Goal: Information Seeking & Learning: Learn about a topic

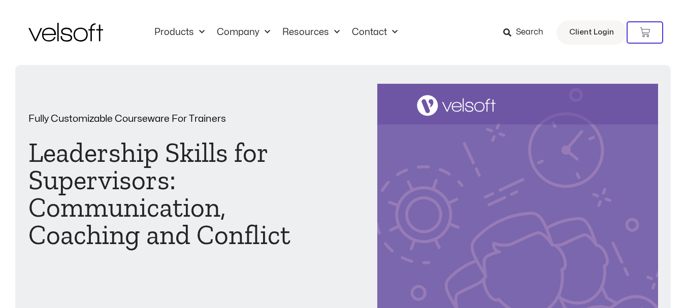
click at [523, 35] on span "Search" at bounding box center [529, 32] width 27 height 13
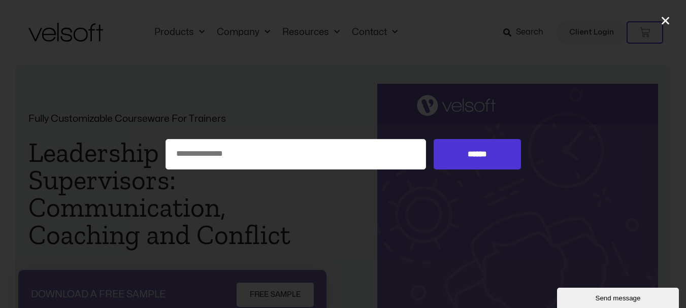
click at [663, 21] on icon "Close" at bounding box center [665, 20] width 11 height 11
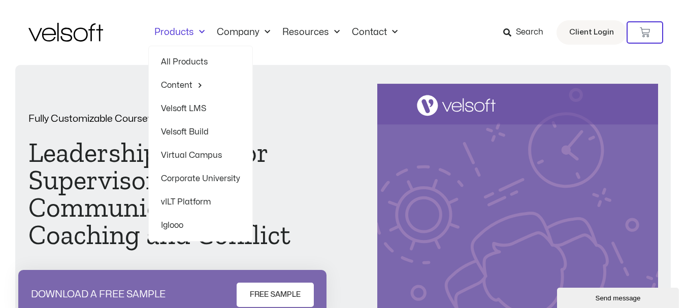
click at [177, 31] on link "Products" at bounding box center [179, 32] width 62 height 11
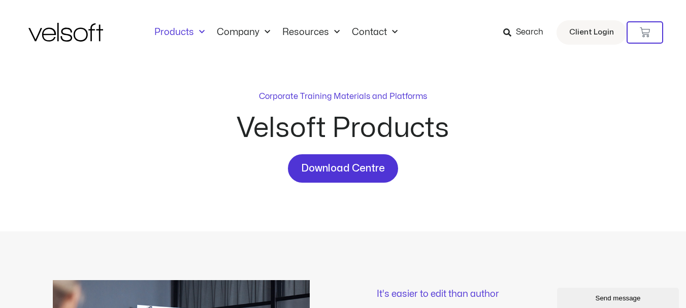
click at [511, 32] on icon at bounding box center [507, 32] width 8 height 8
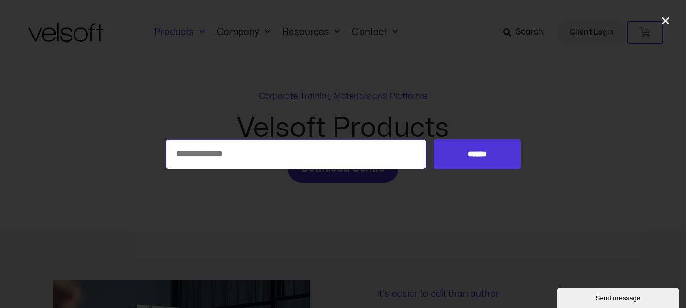
click at [199, 155] on input "Search for:" at bounding box center [295, 154] width 261 height 30
type input "**********"
click at [433, 139] on input "******" at bounding box center [476, 154] width 87 height 30
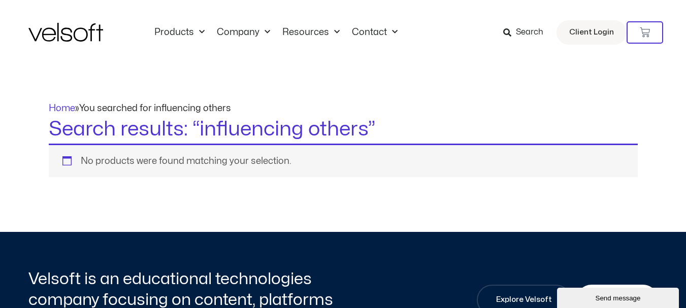
click at [139, 158] on div "No products were found matching your selection." at bounding box center [343, 160] width 589 height 33
click at [509, 31] on icon at bounding box center [507, 32] width 8 height 8
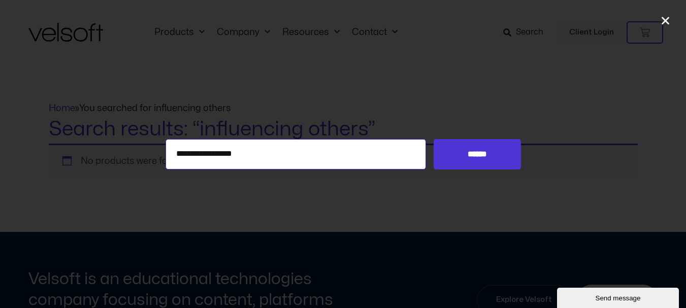
drag, startPoint x: 220, startPoint y: 154, endPoint x: 136, endPoint y: 155, distance: 84.3
click at [137, 156] on div "**********" at bounding box center [343, 154] width 686 height 30
type input "******"
click at [433, 139] on input "******" at bounding box center [476, 154] width 87 height 30
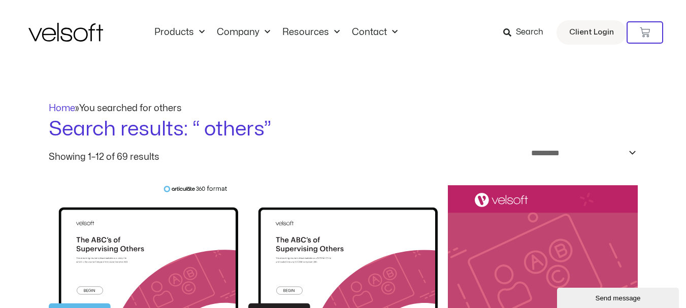
click at [150, 130] on h1 "Search results: “ others”" at bounding box center [343, 129] width 589 height 28
click at [631, 154] on select "**********" at bounding box center [580, 153] width 113 height 19
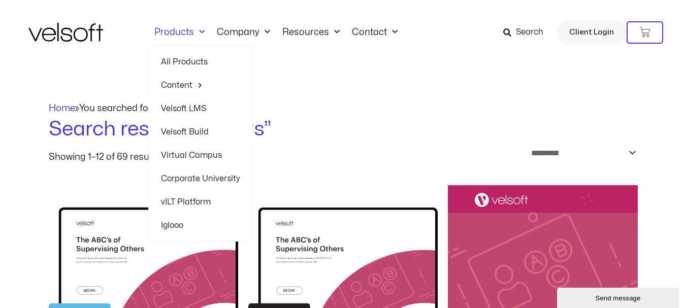
click at [196, 33] on span "Menu" at bounding box center [199, 32] width 11 height 17
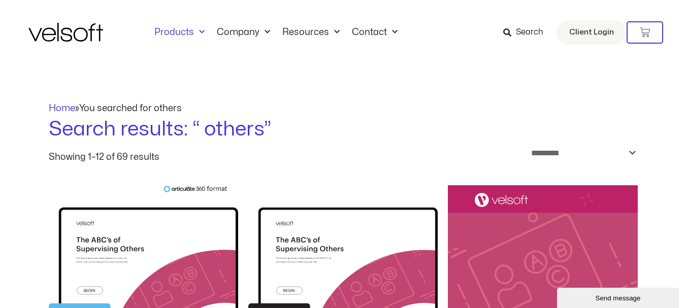
click at [196, 33] on span "Menu" at bounding box center [199, 32] width 11 height 17
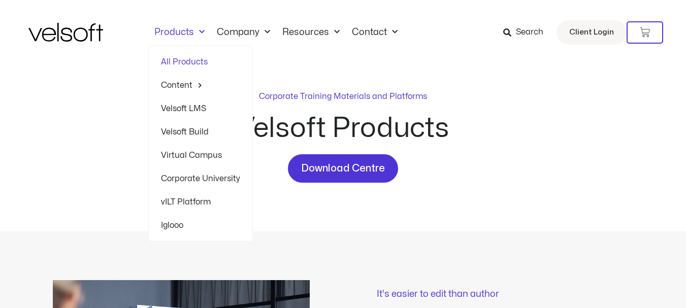
click at [195, 30] on span "Menu" at bounding box center [199, 32] width 11 height 17
click at [197, 31] on span "Menu" at bounding box center [199, 32] width 11 height 17
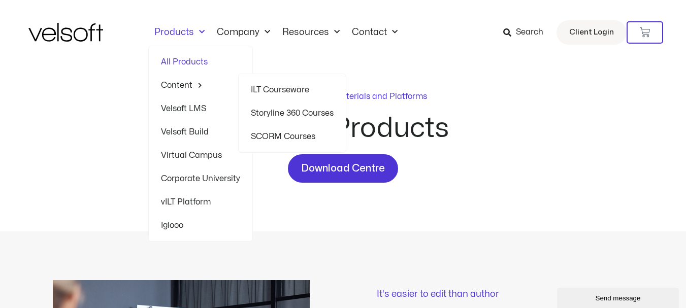
click at [182, 81] on link "Content" at bounding box center [200, 85] width 79 height 23
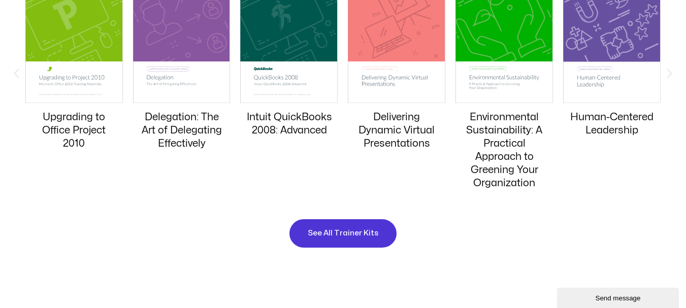
scroll to position [1117, 0]
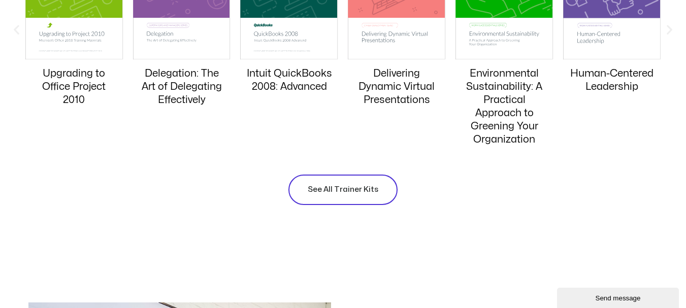
click at [347, 186] on span "See All Trainer Kits" at bounding box center [343, 190] width 71 height 12
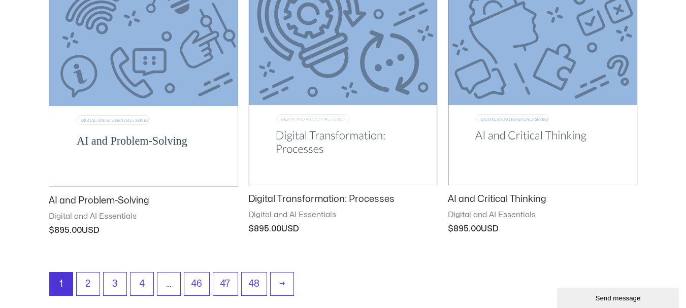
scroll to position [1320, 0]
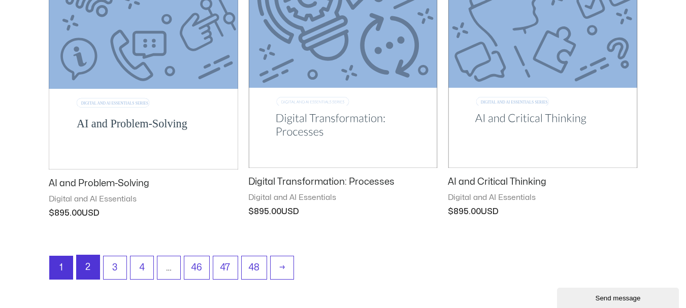
click at [85, 268] on link "2" at bounding box center [88, 267] width 23 height 24
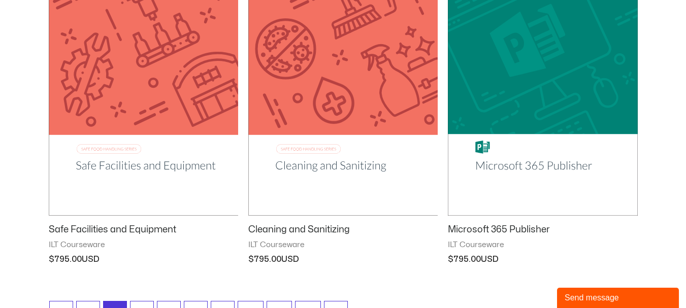
scroll to position [1320, 0]
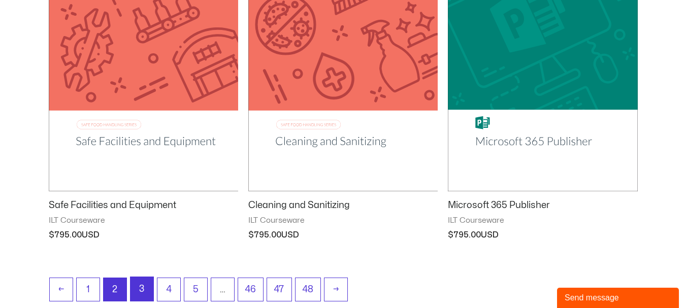
click at [141, 279] on link "3" at bounding box center [141, 289] width 23 height 24
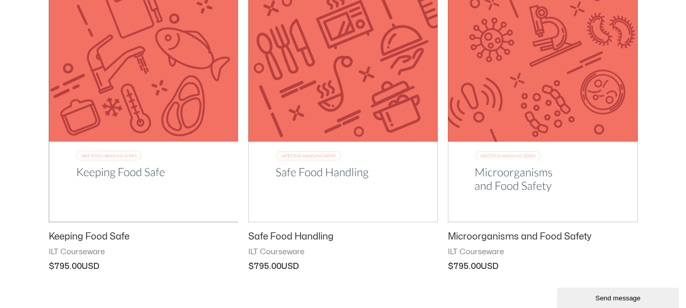
scroll to position [1320, 0]
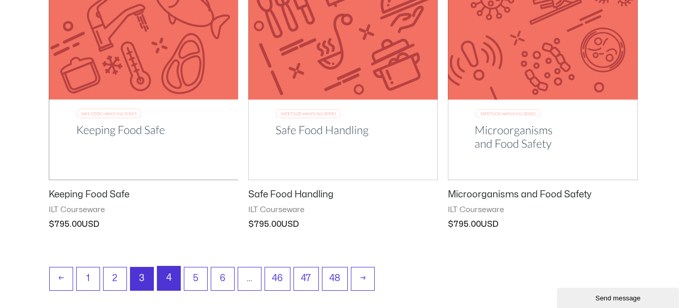
click at [170, 280] on link "4" at bounding box center [168, 278] width 23 height 24
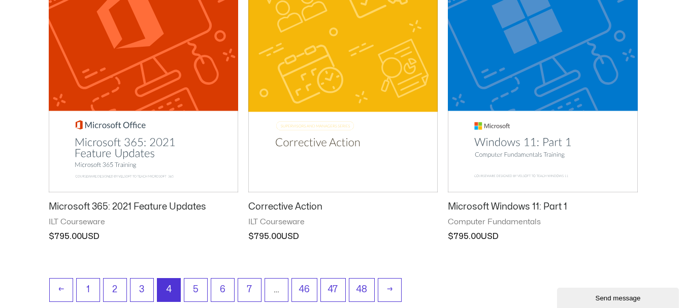
scroll to position [1370, 0]
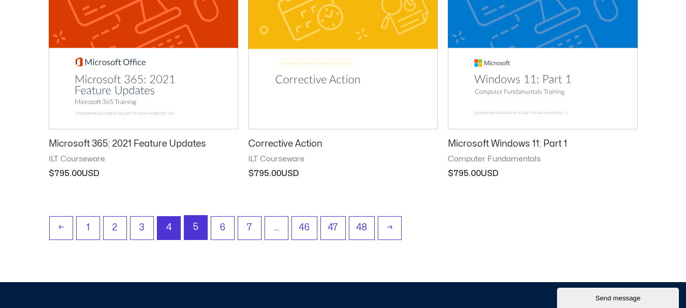
click at [193, 219] on link "5" at bounding box center [195, 228] width 23 height 24
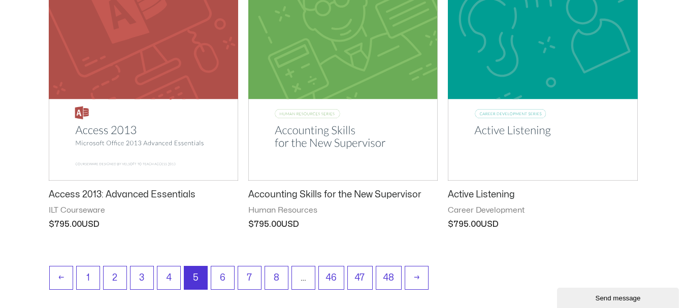
scroll to position [1421, 0]
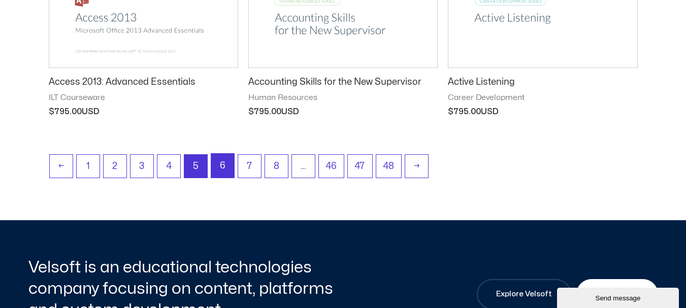
click at [230, 158] on link "6" at bounding box center [222, 166] width 23 height 24
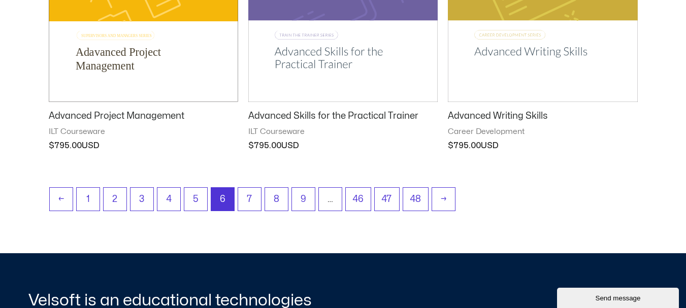
scroll to position [1421, 0]
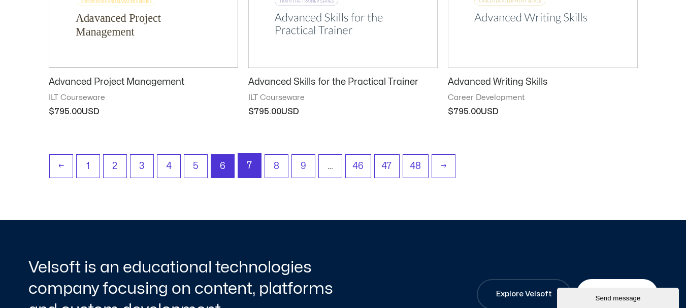
click at [242, 170] on link "7" at bounding box center [249, 166] width 23 height 24
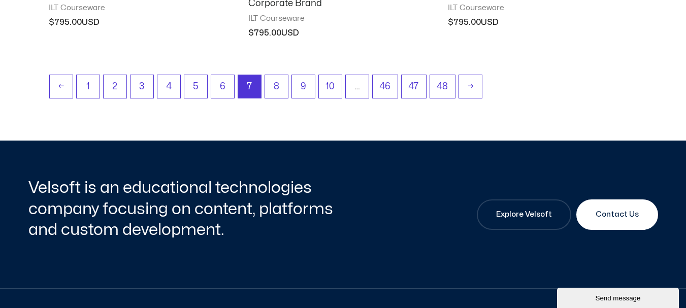
scroll to position [1523, 0]
click at [272, 93] on link "8" at bounding box center [276, 86] width 23 height 24
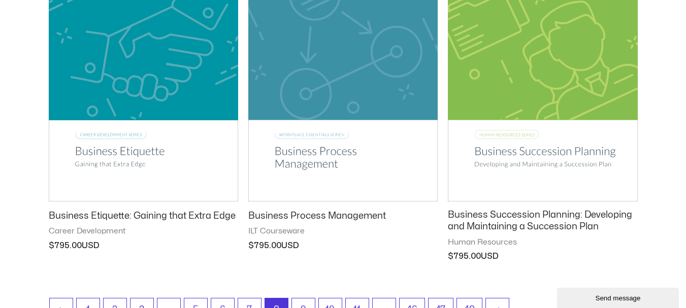
scroll to position [1320, 0]
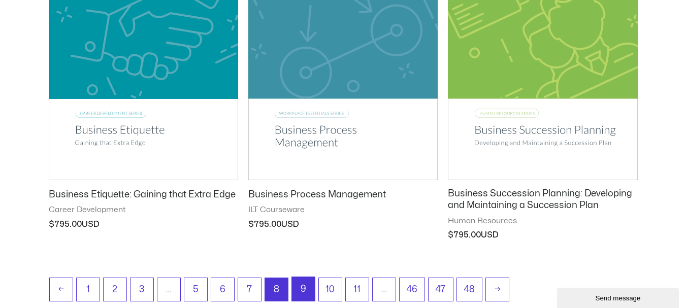
click at [305, 287] on link "9" at bounding box center [303, 289] width 23 height 24
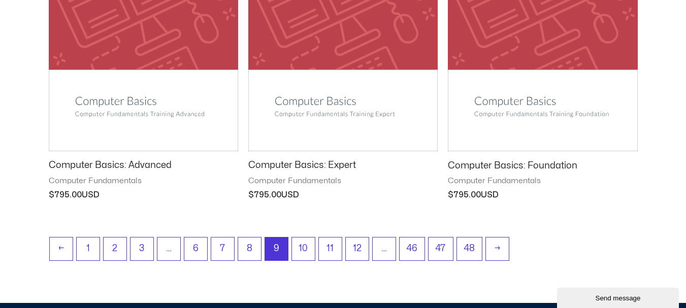
scroll to position [1472, 0]
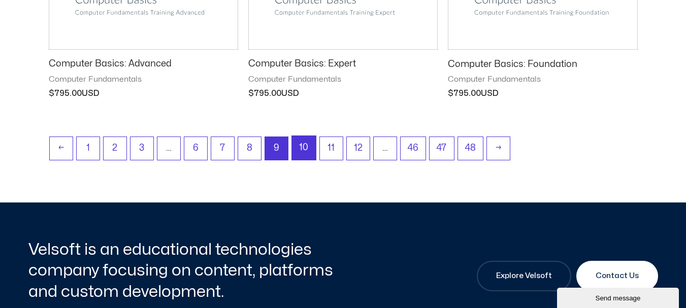
click at [299, 147] on link "10" at bounding box center [304, 148] width 24 height 24
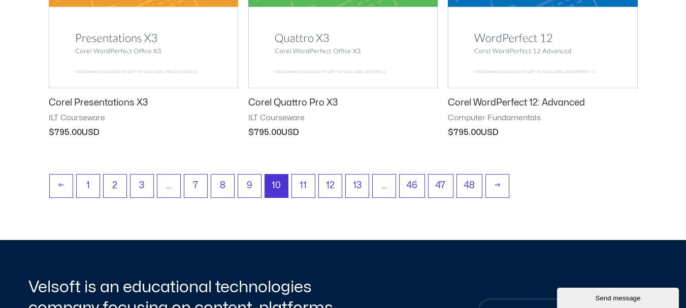
scroll to position [1421, 0]
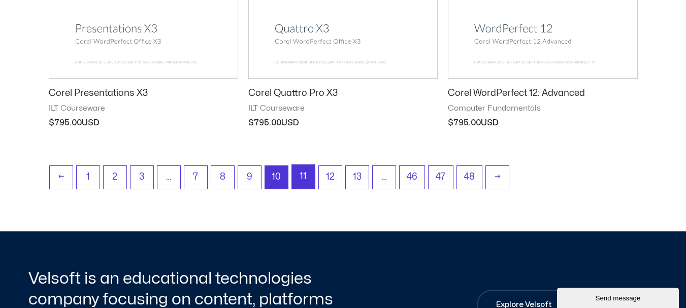
click at [307, 173] on link "11" at bounding box center [303, 177] width 23 height 24
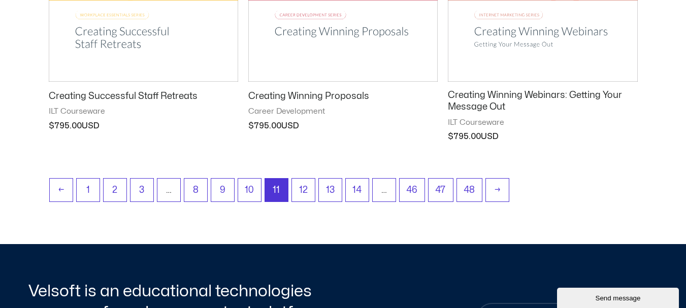
scroll to position [1421, 0]
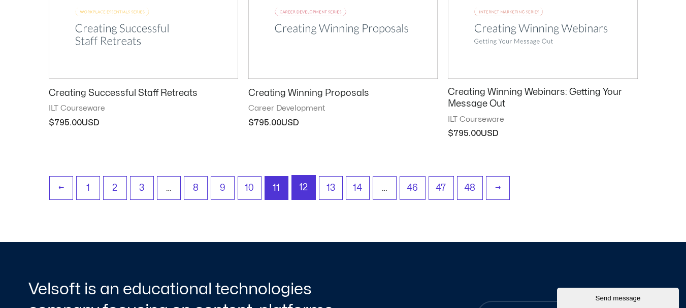
click at [302, 184] on link "12" at bounding box center [303, 188] width 23 height 24
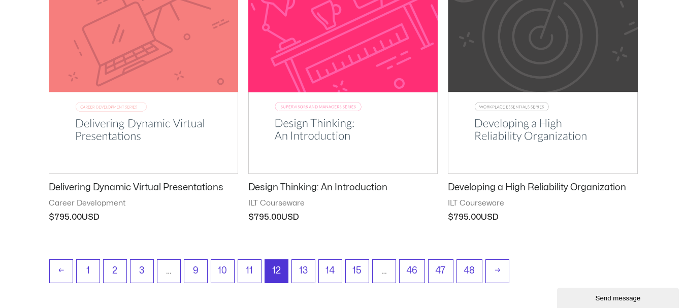
scroll to position [1370, 0]
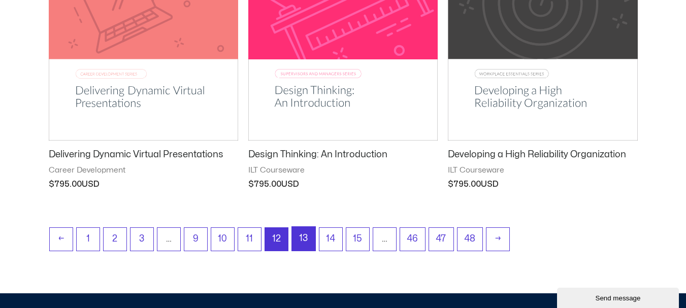
click at [299, 233] on link "13" at bounding box center [303, 239] width 23 height 24
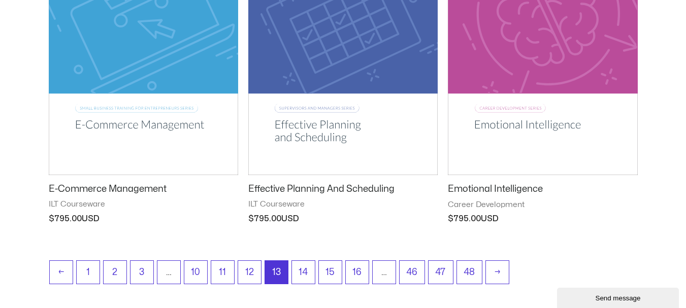
scroll to position [1370, 0]
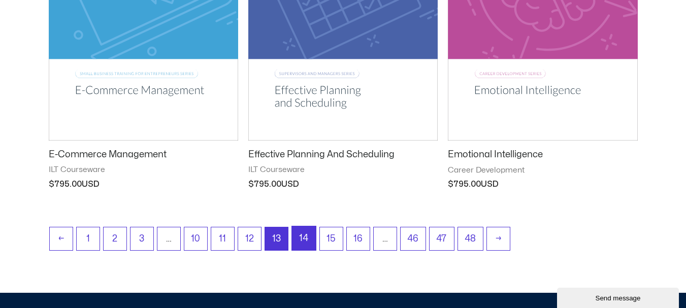
click at [300, 241] on link "14" at bounding box center [304, 238] width 24 height 24
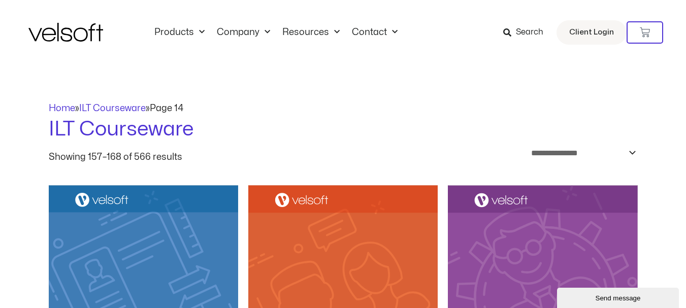
click at [507, 29] on icon at bounding box center [507, 32] width 8 height 8
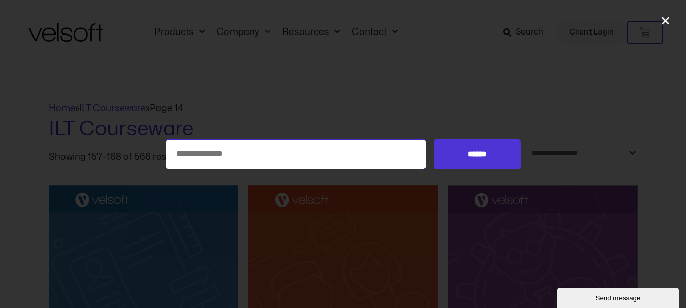
click at [181, 153] on input "Search for:" at bounding box center [295, 154] width 261 height 30
paste input "**********"
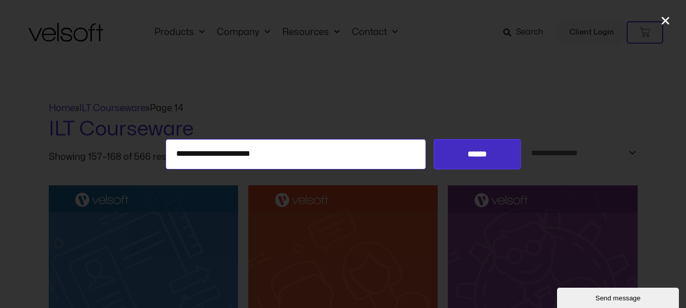
type input "**********"
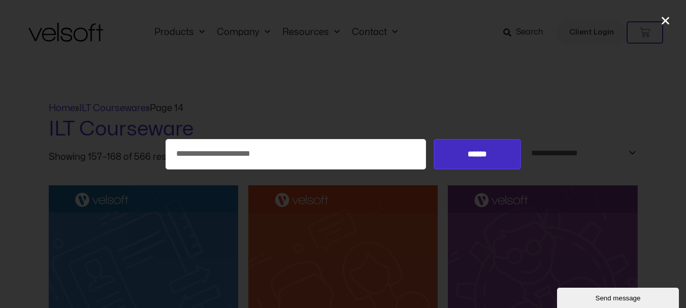
click at [472, 150] on input "******" at bounding box center [476, 154] width 87 height 30
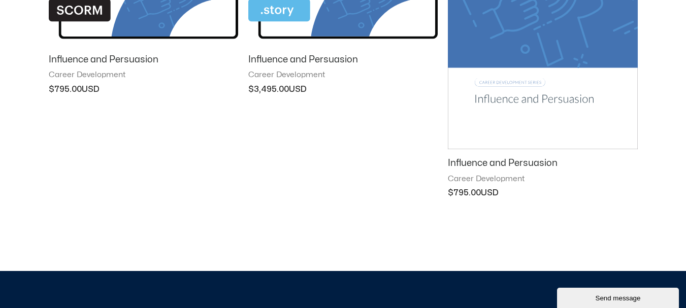
click at [576, 99] on img at bounding box center [542, 15] width 189 height 269
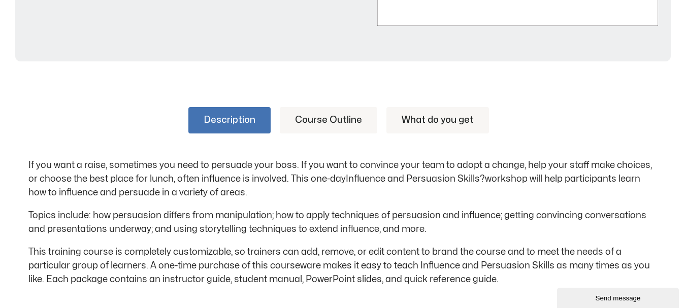
scroll to position [457, 0]
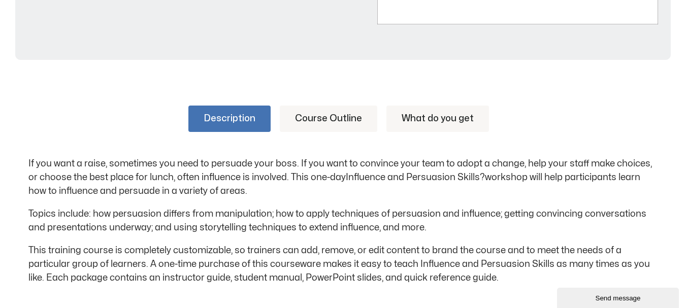
click at [341, 114] on link "Course Outline" at bounding box center [328, 119] width 97 height 26
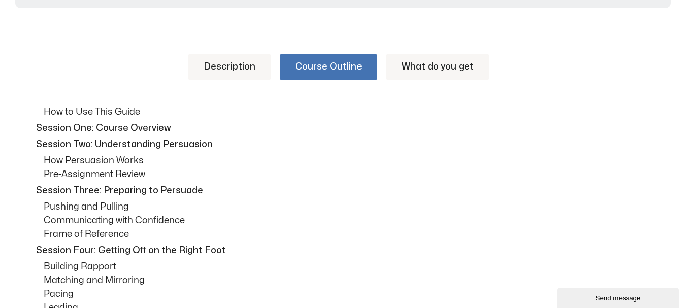
scroll to position [508, 0]
